Goal: Information Seeking & Learning: Learn about a topic

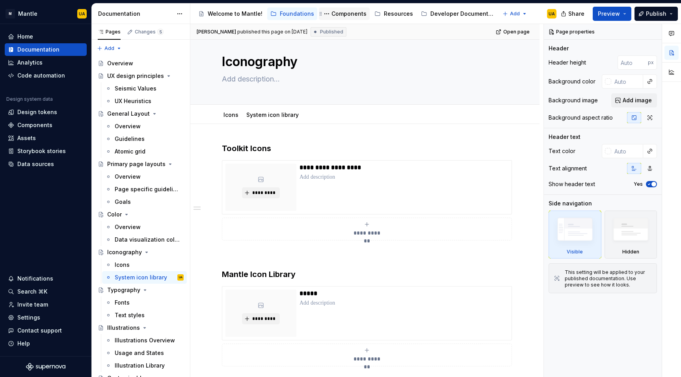
click at [343, 13] on div "Components" at bounding box center [348, 14] width 35 height 8
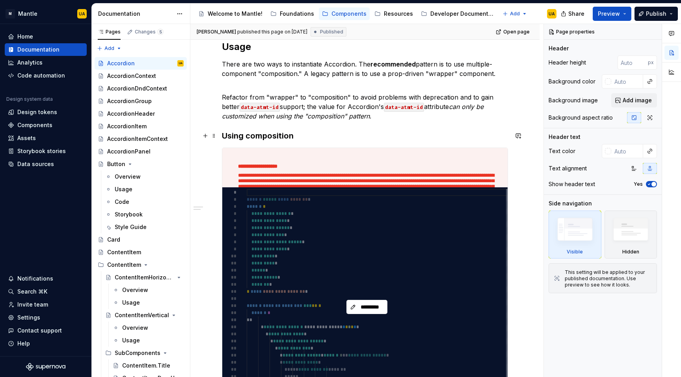
scroll to position [248, 0]
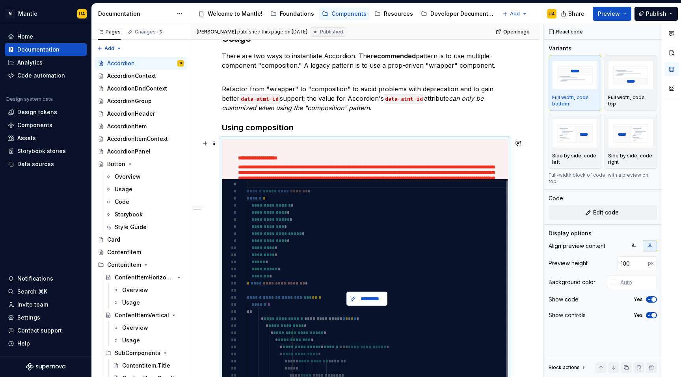
click at [366, 293] on button "*********" at bounding box center [366, 299] width 41 height 14
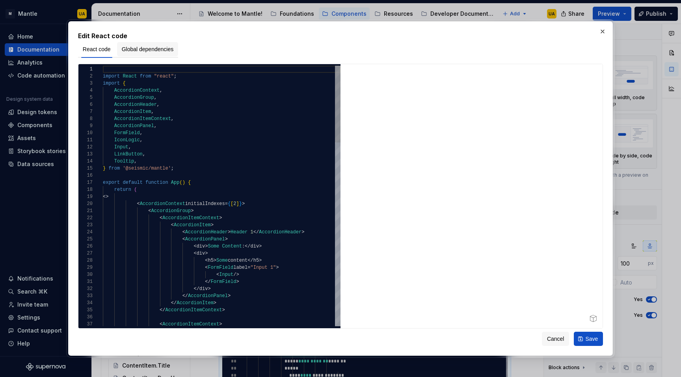
type textarea "*"
click at [157, 43] on button "Global dependencies" at bounding box center [147, 49] width 61 height 14
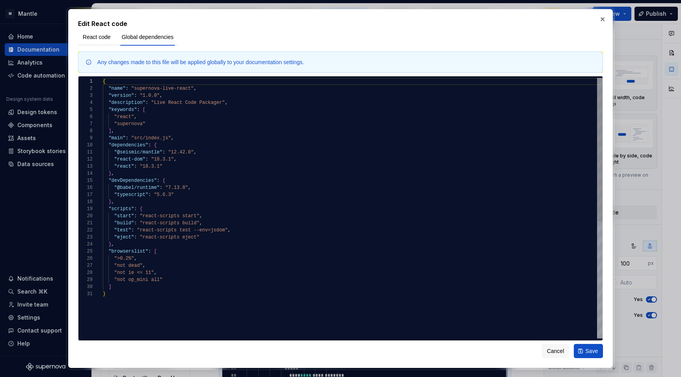
click at [182, 150] on div "{ "name" : "supernova-live-react" , "version" : "1.0.0" , "description" : "Live…" at bounding box center [352, 314] width 499 height 473
type textarea "**********"
click at [585, 349] on span "Save" at bounding box center [591, 351] width 13 height 8
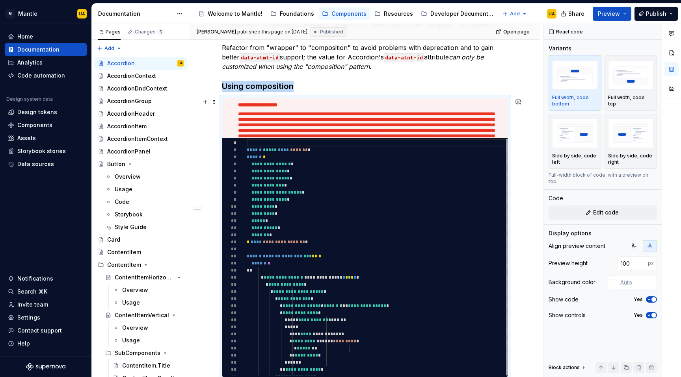
scroll to position [0, 0]
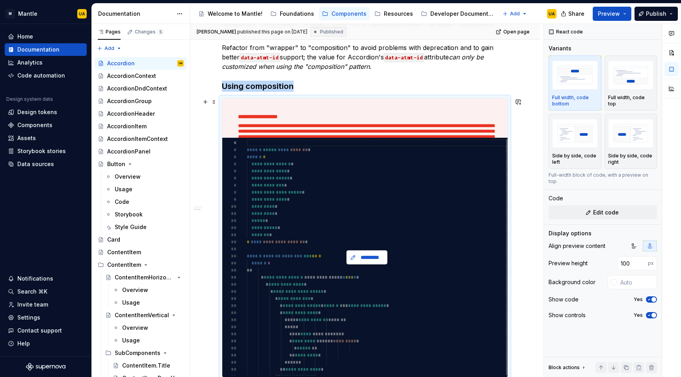
click at [373, 259] on span "*********" at bounding box center [370, 258] width 24 height 8
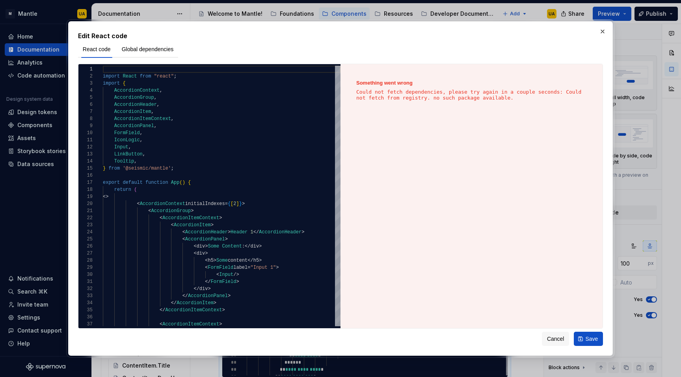
type textarea "*"
click at [144, 52] on span "Global dependencies" at bounding box center [148, 49] width 52 height 8
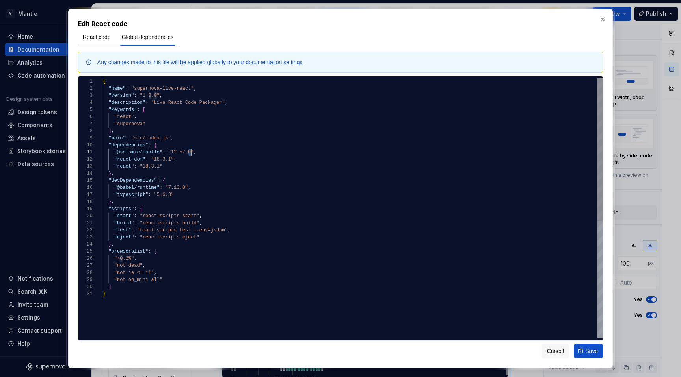
click at [189, 152] on div "{ "name" : "supernova-live-react" , "version" : "1.0.0" , "description" : "Live…" at bounding box center [352, 314] width 499 height 473
type textarea "**********"
click at [582, 351] on button "Save" at bounding box center [587, 351] width 29 height 14
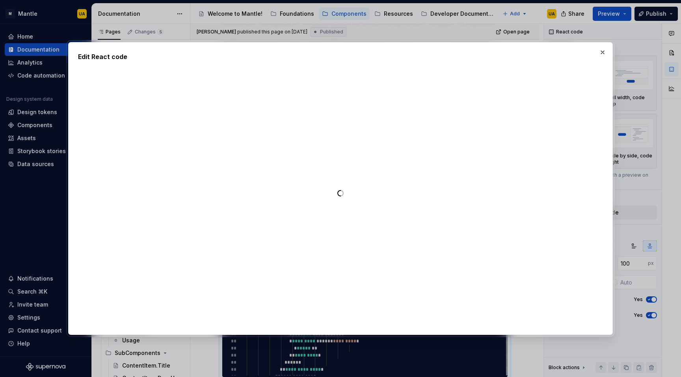
type textarea "*"
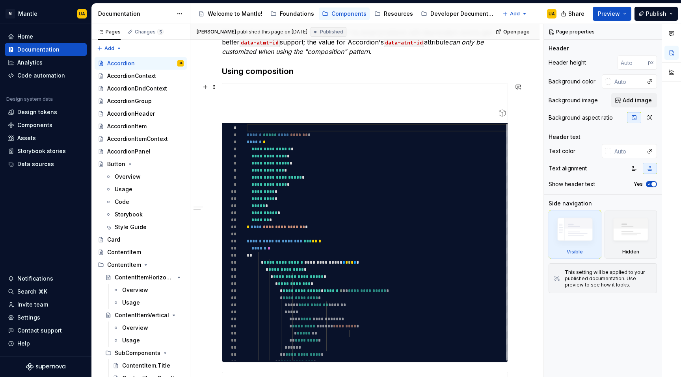
scroll to position [304, 0]
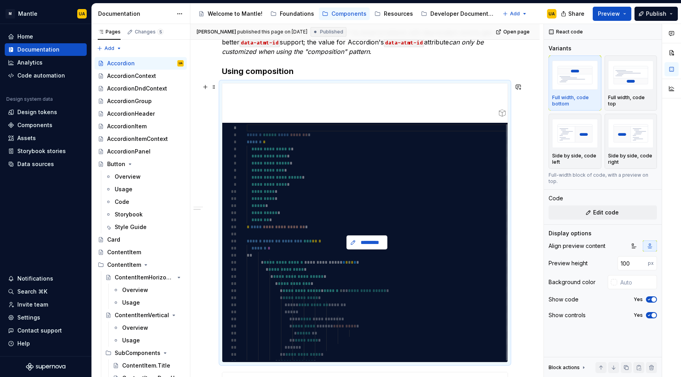
click at [365, 243] on span "*********" at bounding box center [370, 243] width 24 height 8
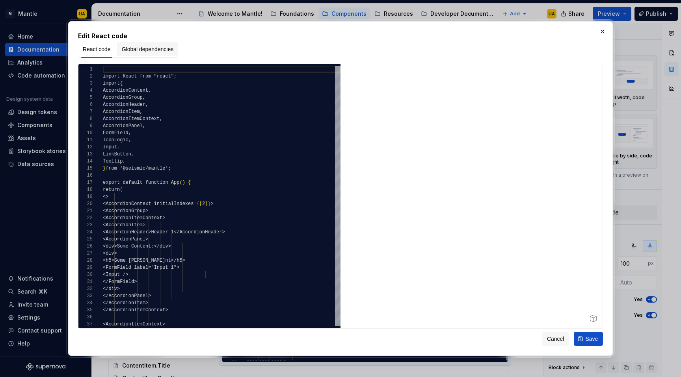
click at [163, 48] on span "Global dependencies" at bounding box center [148, 49] width 52 height 8
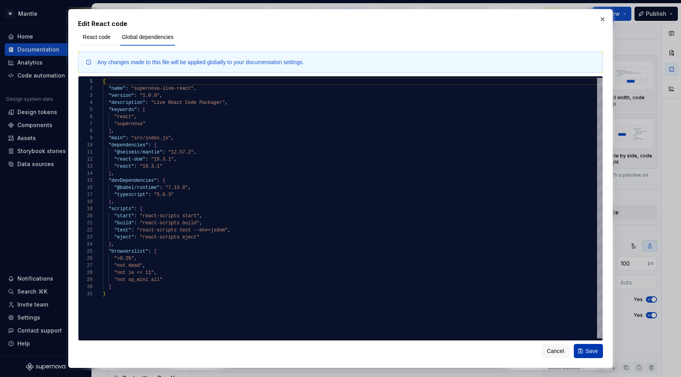
click at [588, 347] on button "Save" at bounding box center [587, 351] width 29 height 14
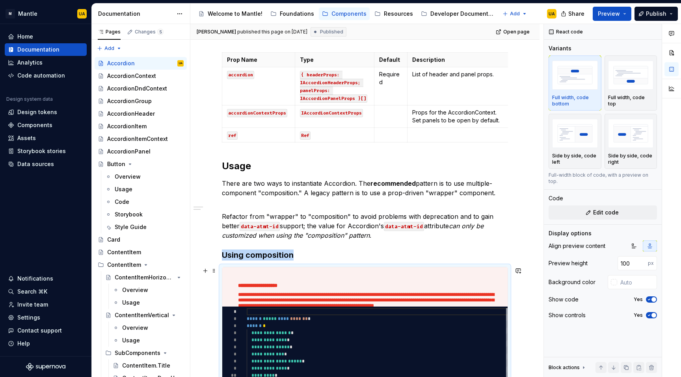
scroll to position [0, 0]
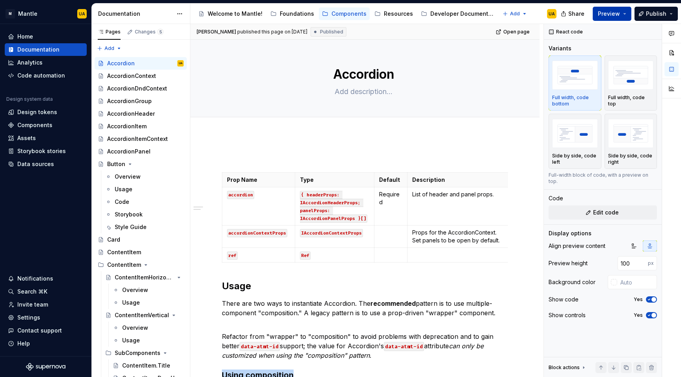
click at [620, 14] on span "Preview" at bounding box center [608, 14] width 22 height 8
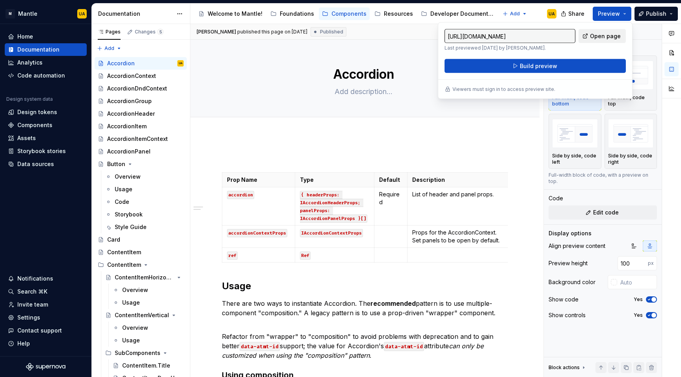
click at [595, 37] on span "Open page" at bounding box center [605, 36] width 31 height 8
click at [324, 14] on button "Page tree" at bounding box center [326, 13] width 9 height 9
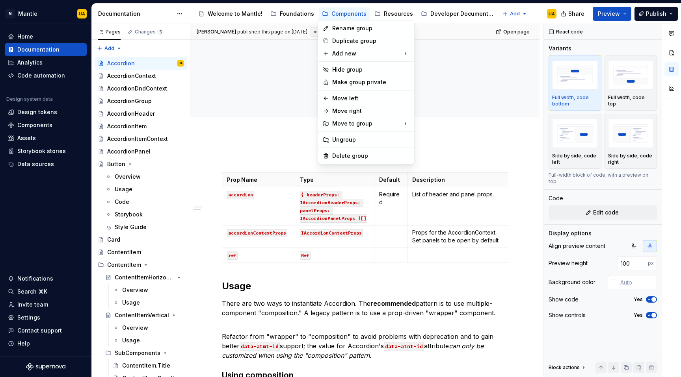
click at [284, 66] on html "M Mantle UA Home Documentation Analytics Code automation Design system data Des…" at bounding box center [340, 188] width 681 height 377
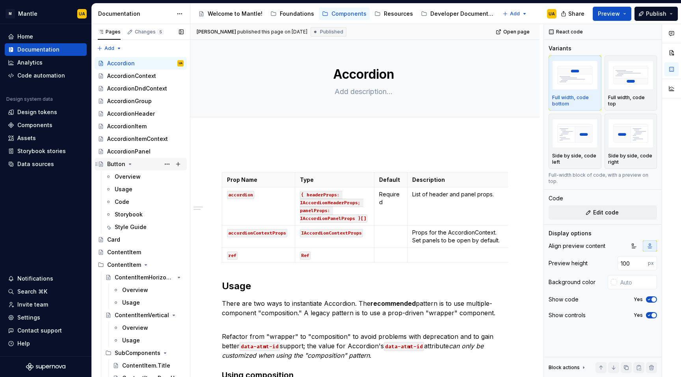
click at [119, 165] on div "Button" at bounding box center [116, 164] width 18 height 8
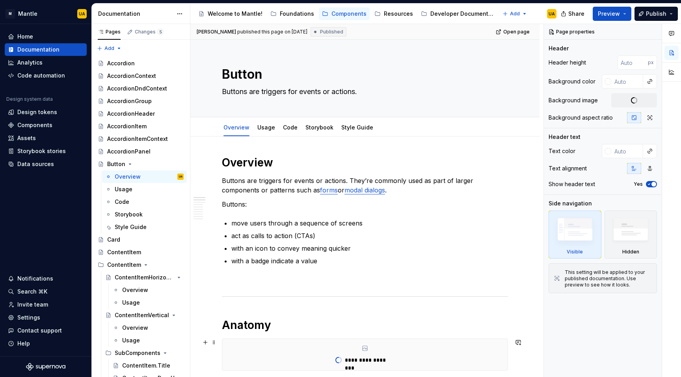
click at [430, 339] on div "**********" at bounding box center [365, 355] width 286 height 32
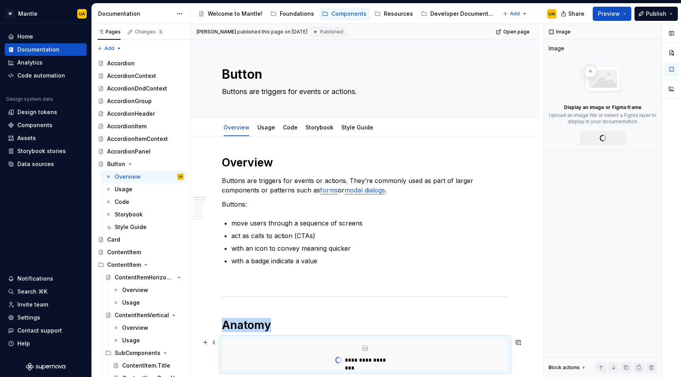
click at [382, 343] on div "*********" at bounding box center [364, 356] width 285 height 35
click at [351, 128] on link "Style Guide" at bounding box center [357, 127] width 32 height 7
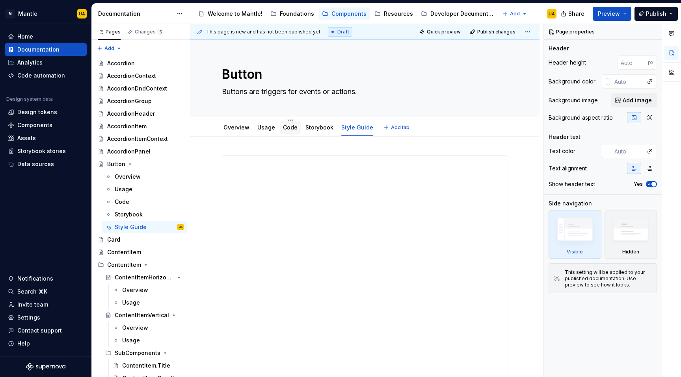
click at [292, 122] on div "Code" at bounding box center [290, 127] width 21 height 13
click at [285, 124] on link "Code" at bounding box center [290, 127] width 15 height 7
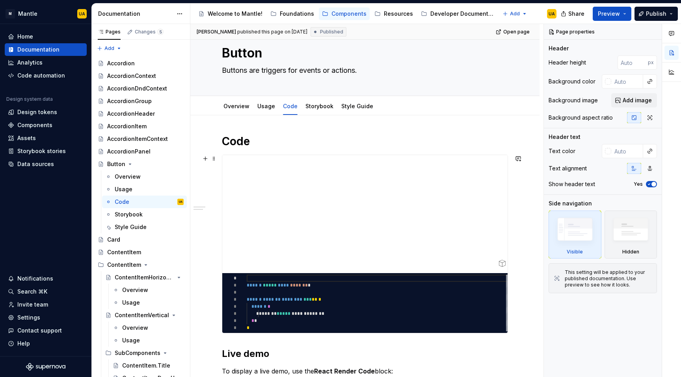
scroll to position [24, 0]
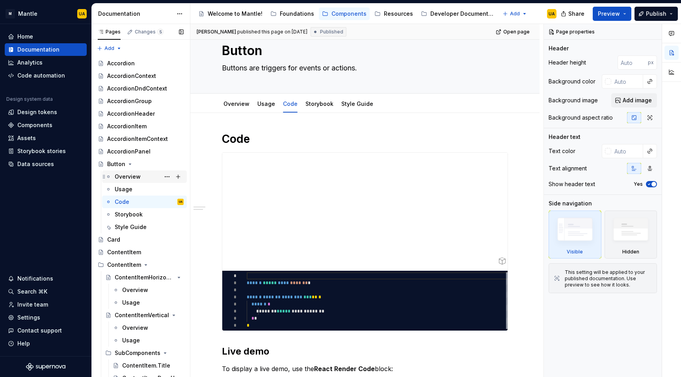
click at [127, 177] on div "Overview" at bounding box center [128, 177] width 26 height 8
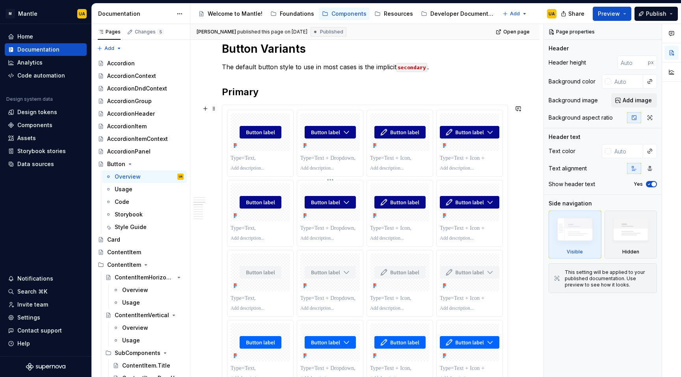
scroll to position [443, 0]
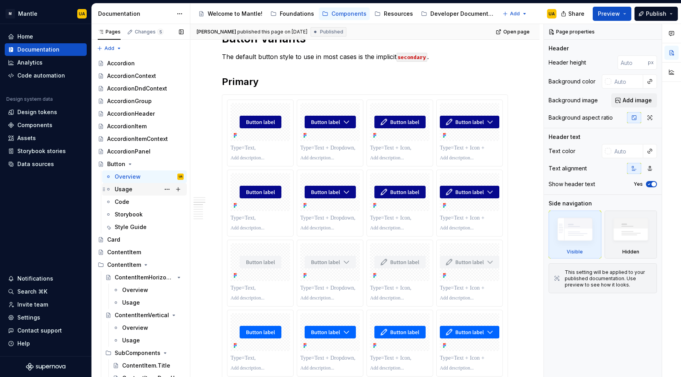
click at [141, 186] on div "Usage" at bounding box center [149, 189] width 69 height 11
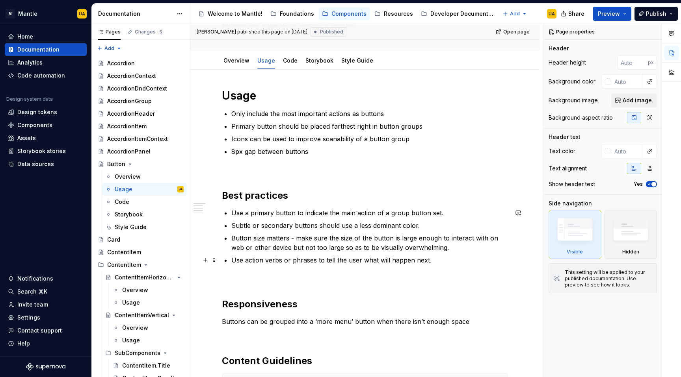
scroll to position [67, 0]
click at [317, 62] on link "Storybook" at bounding box center [319, 60] width 28 height 7
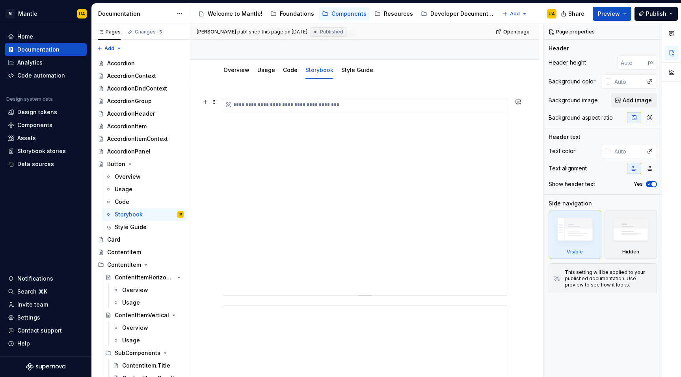
scroll to position [54, 0]
click at [362, 74] on link "Style Guide" at bounding box center [357, 73] width 32 height 7
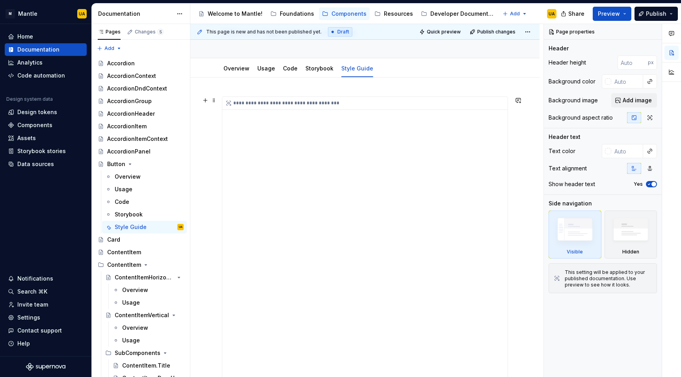
scroll to position [52, 0]
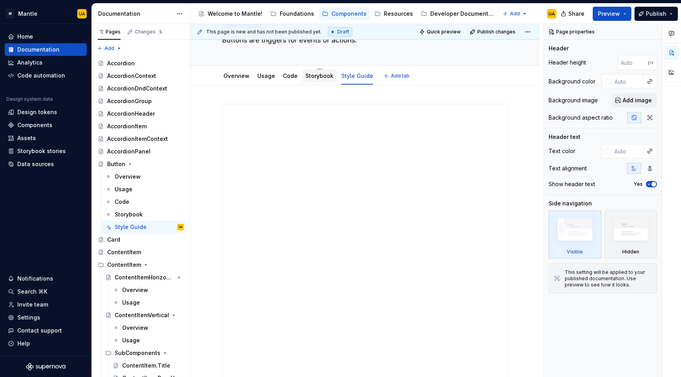
click at [325, 80] on div "Storybook" at bounding box center [319, 76] width 28 height 8
click at [313, 80] on div "Storybook" at bounding box center [319, 75] width 28 height 9
click at [313, 76] on link "Storybook" at bounding box center [319, 75] width 28 height 7
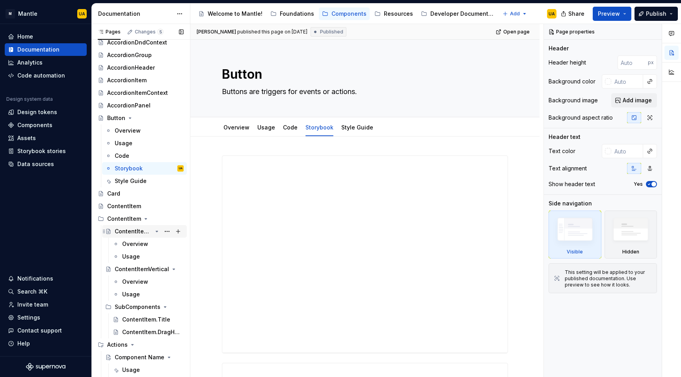
scroll to position [81, 0]
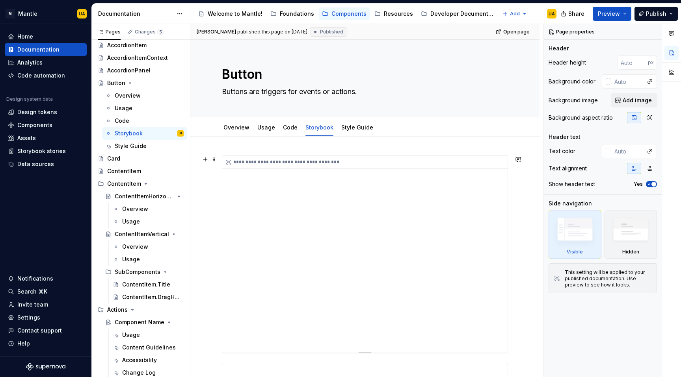
type textarea "*"
